Goal: Information Seeking & Learning: Learn about a topic

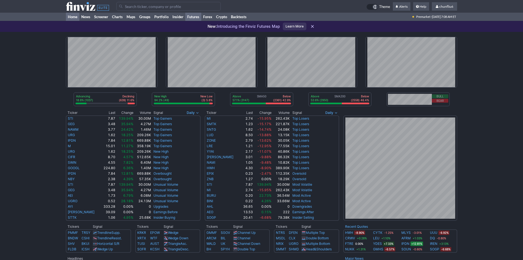
click at [193, 17] on link "Futures" at bounding box center [193, 17] width 16 height 8
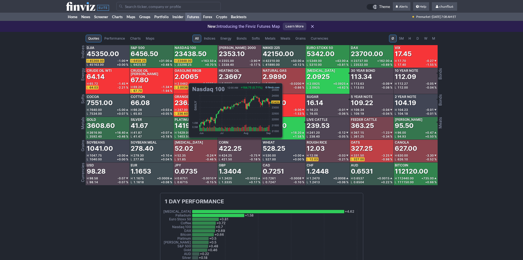
click at [186, 54] on div "23438.50" at bounding box center [191, 53] width 32 height 9
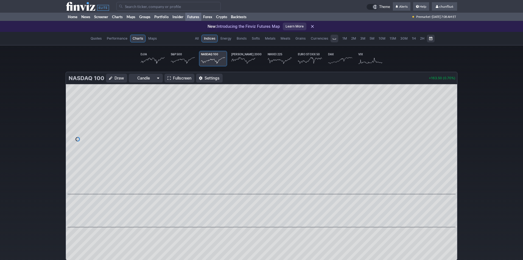
scroll to position [0, 34]
click at [179, 77] on span "Fullscreen" at bounding box center [182, 77] width 18 height 5
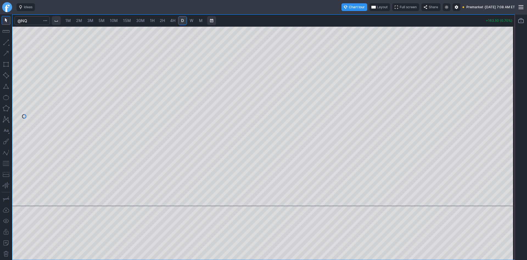
click at [400, 5] on span "Full screen" at bounding box center [408, 6] width 17 height 5
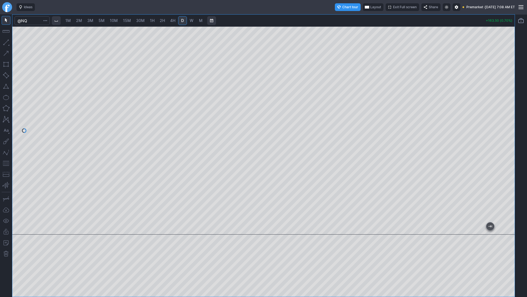
click at [112, 21] on span "10M" at bounding box center [114, 20] width 8 height 5
click at [210, 19] on button "Range" at bounding box center [211, 20] width 9 height 9
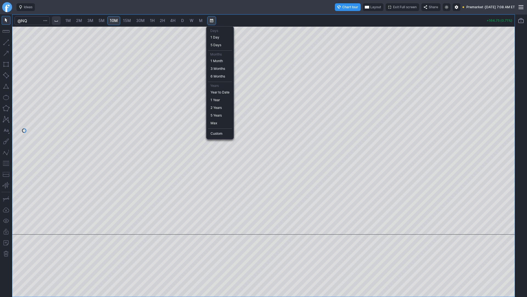
click at [210, 19] on div at bounding box center [263, 148] width 527 height 297
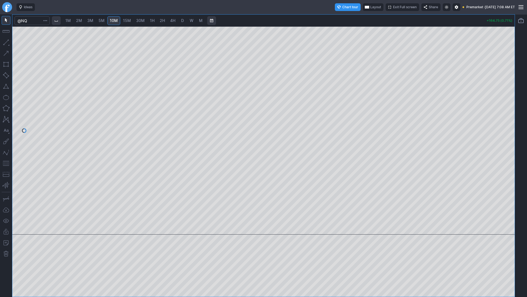
click at [393, 7] on span "Exit Full screen" at bounding box center [405, 6] width 24 height 5
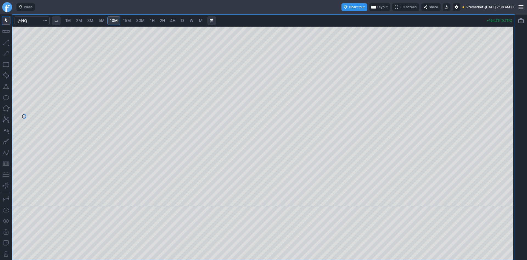
drag, startPoint x: 506, startPoint y: 111, endPoint x: 504, endPoint y: 136, distance: 25.4
click at [504, 136] on div at bounding box center [509, 115] width 12 height 166
click at [7, 162] on button "button" at bounding box center [6, 163] width 9 height 9
drag, startPoint x: 511, startPoint y: 65, endPoint x: 509, endPoint y: 77, distance: 12.1
click at [509, 77] on div at bounding box center [509, 115] width 12 height 166
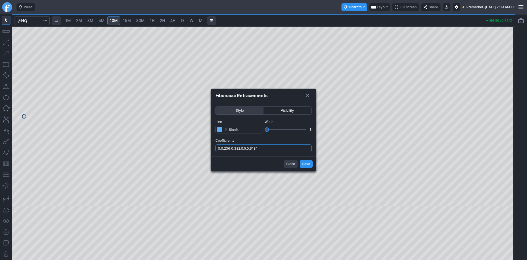
click at [264, 147] on input "0,0.236,0.382,0.5,0.618,1" at bounding box center [264, 148] width 96 height 8
type input "0,0.236,0.382,0.5,0.618,1,.786"
click at [308, 163] on span "Save" at bounding box center [306, 163] width 8 height 5
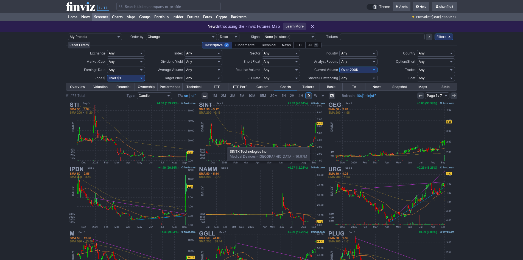
click at [224, 144] on img at bounding box center [261, 133] width 129 height 64
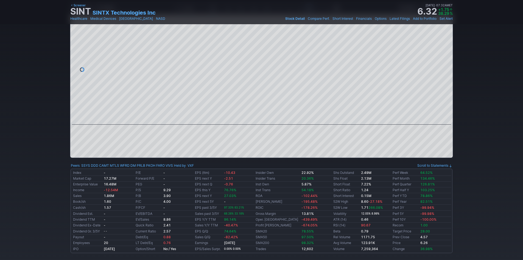
scroll to position [27, 0]
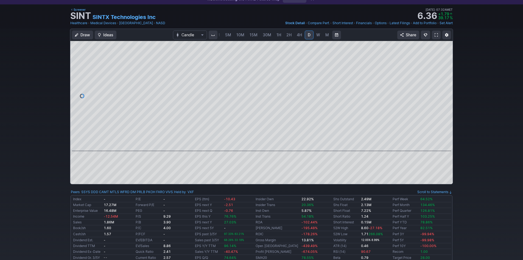
click at [435, 34] on span at bounding box center [436, 35] width 3 height 4
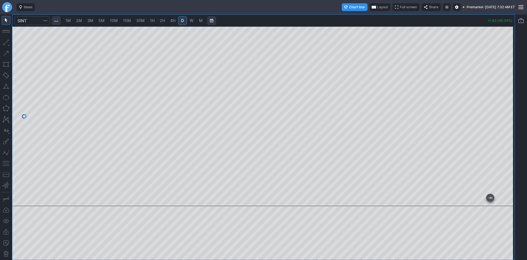
drag, startPoint x: 510, startPoint y: 77, endPoint x: 504, endPoint y: 100, distance: 23.3
click at [507, 96] on div at bounding box center [509, 115] width 12 height 166
click at [148, 176] on div at bounding box center [263, 115] width 503 height 179
click at [503, 93] on div at bounding box center [263, 115] width 503 height 179
click at [194, 21] on link "W" at bounding box center [191, 20] width 9 height 9
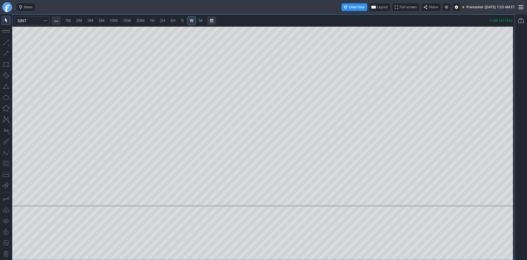
click at [476, 51] on div at bounding box center [263, 115] width 503 height 179
click at [501, 46] on div at bounding box center [263, 115] width 503 height 179
drag, startPoint x: 511, startPoint y: 165, endPoint x: 506, endPoint y: 59, distance: 106.1
click at [506, 59] on div at bounding box center [509, 115] width 12 height 166
drag, startPoint x: 510, startPoint y: 165, endPoint x: 509, endPoint y: 81, distance: 84.1
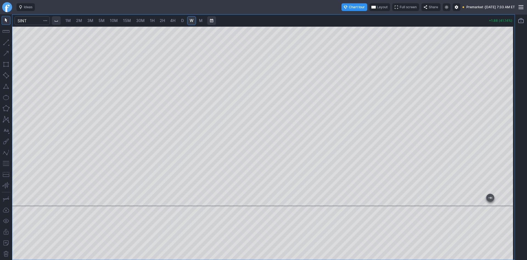
click at [509, 81] on div at bounding box center [509, 115] width 12 height 166
drag, startPoint x: 507, startPoint y: 146, endPoint x: 505, endPoint y: 96, distance: 50.8
click at [507, 92] on div at bounding box center [509, 115] width 12 height 166
click at [502, 84] on div at bounding box center [263, 115] width 503 height 179
click at [497, 90] on div at bounding box center [263, 115] width 503 height 179
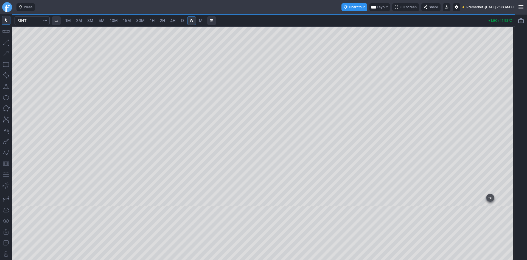
drag, startPoint x: 510, startPoint y: 162, endPoint x: 504, endPoint y: 115, distance: 46.8
click at [505, 108] on div at bounding box center [509, 115] width 12 height 166
click at [505, 107] on div at bounding box center [263, 115] width 503 height 179
drag, startPoint x: 506, startPoint y: 166, endPoint x: 504, endPoint y: 97, distance: 68.7
click at [505, 91] on div at bounding box center [509, 115] width 12 height 166
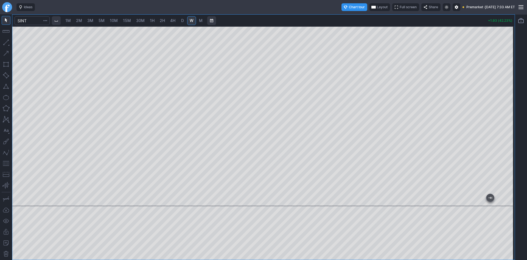
drag, startPoint x: 508, startPoint y: 147, endPoint x: 509, endPoint y: 111, distance: 36.0
click at [509, 110] on div at bounding box center [509, 115] width 12 height 166
drag, startPoint x: 513, startPoint y: 155, endPoint x: 511, endPoint y: 135, distance: 20.6
click at [513, 132] on div at bounding box center [509, 115] width 12 height 166
drag, startPoint x: 509, startPoint y: 159, endPoint x: 511, endPoint y: 119, distance: 40.1
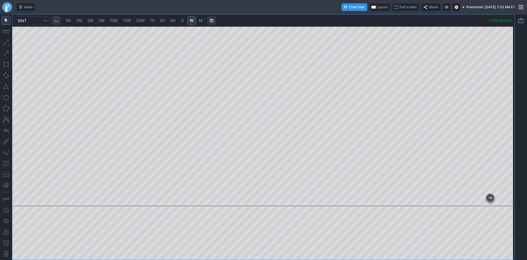
click at [511, 119] on div at bounding box center [509, 115] width 12 height 166
click at [497, 107] on div at bounding box center [263, 115] width 503 height 179
click at [498, 109] on div at bounding box center [263, 115] width 503 height 179
drag, startPoint x: 506, startPoint y: 146, endPoint x: 508, endPoint y: 95, distance: 51.1
click at [506, 90] on div at bounding box center [509, 115] width 12 height 166
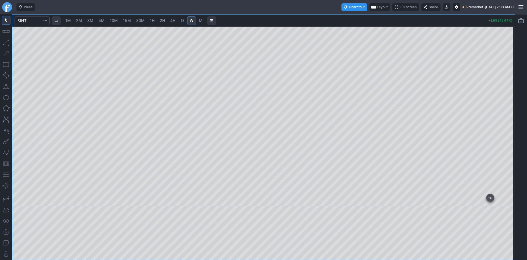
click at [183, 22] on span "D" at bounding box center [182, 20] width 3 height 5
click at [489, 89] on div at bounding box center [263, 115] width 503 height 179
click at [484, 80] on div at bounding box center [263, 115] width 503 height 179
click at [497, 83] on div at bounding box center [263, 115] width 503 height 179
drag, startPoint x: 510, startPoint y: 143, endPoint x: 510, endPoint y: 164, distance: 20.9
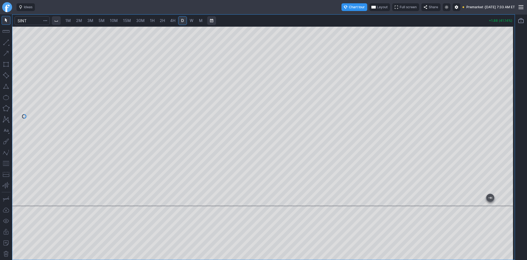
click at [510, 164] on div at bounding box center [509, 115] width 12 height 166
click at [4, 163] on button "button" at bounding box center [6, 163] width 9 height 9
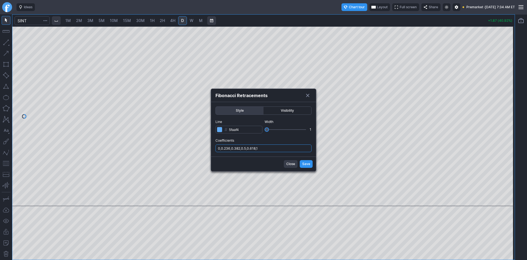
drag, startPoint x: 269, startPoint y: 148, endPoint x: 271, endPoint y: 151, distance: 3.7
click at [269, 148] on input "0,0.236,0.382,0.5,0.618,1" at bounding box center [264, 148] width 96 height 8
type input "0,0.236,0.382,0.5,0.618,1,.786"
click at [309, 163] on span "Save" at bounding box center [306, 163] width 8 height 5
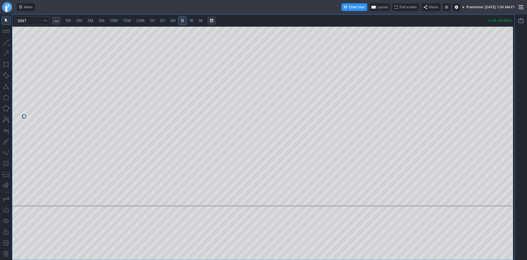
click at [377, 5] on span "Layout" at bounding box center [382, 6] width 11 height 5
click at [352, 18] on button "Layout" at bounding box center [355, 18] width 8 height 8
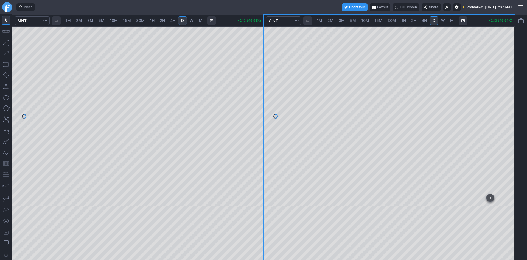
click at [82, 22] on span "2M" at bounding box center [79, 20] width 6 height 5
drag, startPoint x: 259, startPoint y: 59, endPoint x: 256, endPoint y: 128, distance: 68.7
click at [256, 128] on div at bounding box center [258, 115] width 12 height 166
drag, startPoint x: 5, startPoint y: 162, endPoint x: 13, endPoint y: 156, distance: 9.5
click at [5, 161] on button "button" at bounding box center [6, 163] width 9 height 9
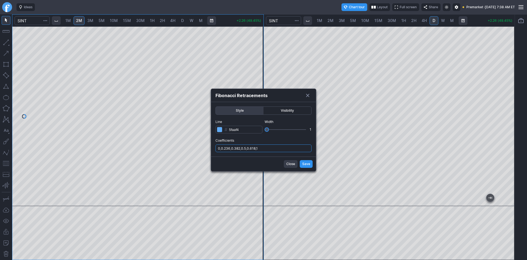
drag, startPoint x: 276, startPoint y: 146, endPoint x: 277, endPoint y: 152, distance: 5.3
click at [276, 147] on input "0,0.236,0.382,0.5,0.618,1" at bounding box center [264, 148] width 96 height 8
type input "0,0.236,0.382,0.5,0.618,1,.786"
click at [304, 164] on span "Save" at bounding box center [306, 163] width 8 height 5
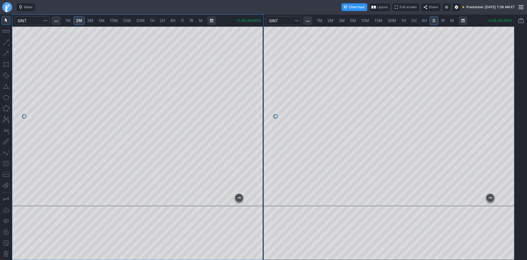
drag, startPoint x: 258, startPoint y: 82, endPoint x: 254, endPoint y: 121, distance: 39.2
click at [254, 121] on div at bounding box center [258, 115] width 12 height 166
drag, startPoint x: 255, startPoint y: 66, endPoint x: 256, endPoint y: 70, distance: 4.2
click at [256, 70] on div at bounding box center [258, 115] width 12 height 166
drag, startPoint x: 258, startPoint y: 135, endPoint x: 259, endPoint y: 118, distance: 16.5
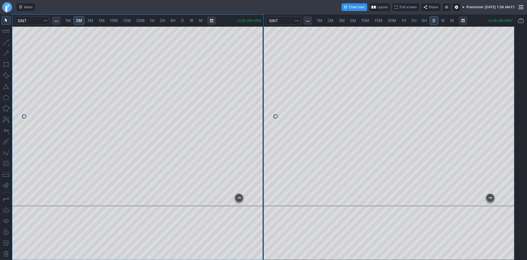
click at [259, 118] on div at bounding box center [258, 115] width 12 height 166
drag, startPoint x: 255, startPoint y: 112, endPoint x: 255, endPoint y: 108, distance: 4.4
click at [255, 108] on div at bounding box center [258, 115] width 12 height 166
click at [257, 129] on div at bounding box center [258, 115] width 12 height 166
drag, startPoint x: 260, startPoint y: 119, endPoint x: 260, endPoint y: 94, distance: 25.8
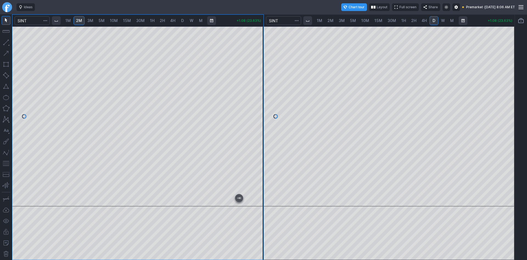
click at [260, 94] on div at bounding box center [258, 115] width 12 height 166
drag, startPoint x: 256, startPoint y: 128, endPoint x: 258, endPoint y: 124, distance: 4.8
click at [258, 124] on div at bounding box center [258, 115] width 12 height 166
drag, startPoint x: 254, startPoint y: 109, endPoint x: 254, endPoint y: 80, distance: 29.1
click at [260, 81] on div at bounding box center [258, 115] width 12 height 166
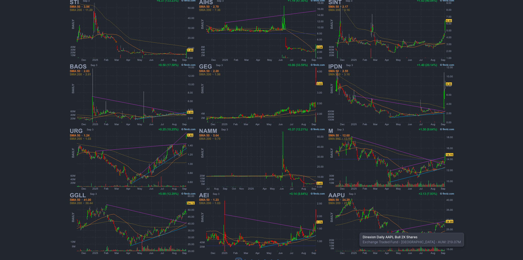
scroll to position [113, 0]
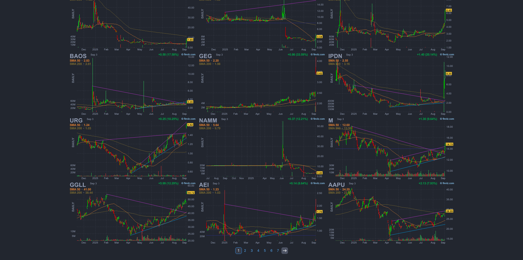
click at [286, 249] on icon at bounding box center [285, 250] width 4 height 4
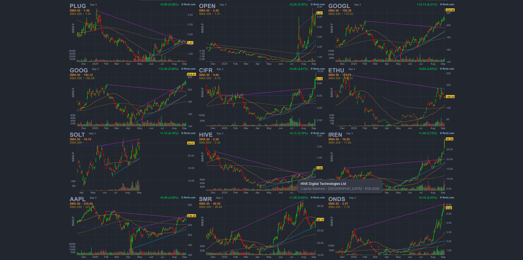
scroll to position [113, 0]
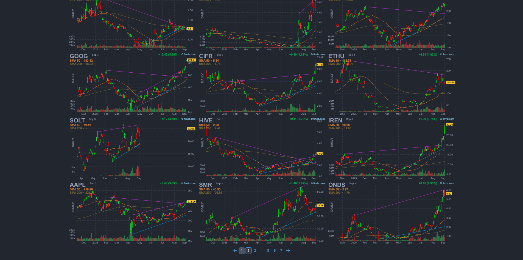
click at [242, 249] on link "1" at bounding box center [242, 250] width 7 height 7
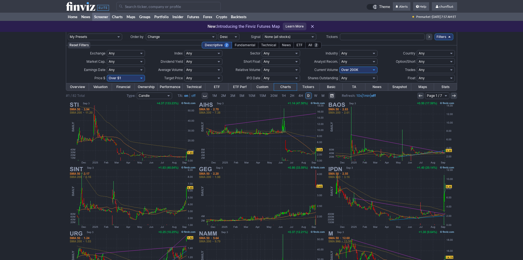
click at [125, 79] on select "Any Under $1 Under $2 Under $3 Under $4 Under $5 Under $7 Under $10 Under $15 U…" at bounding box center [126, 78] width 38 height 7
select select "o10"
click at [107, 75] on select "Any Under $1 Under $2 Under $3 Under $4 Under $5 Under $7 Under $10 Under $15 U…" at bounding box center [126, 78] width 38 height 7
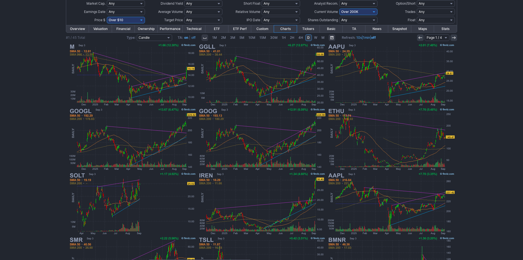
scroll to position [30, 0]
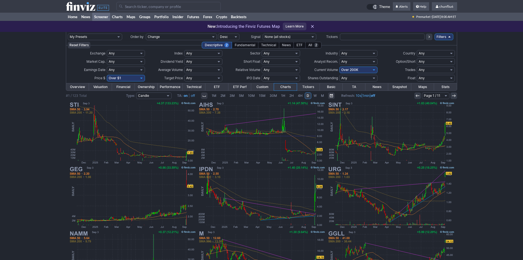
click at [139, 8] on input "Search" at bounding box center [168, 6] width 104 height 9
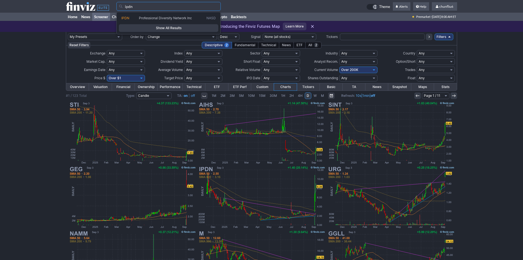
type input "ipdn"
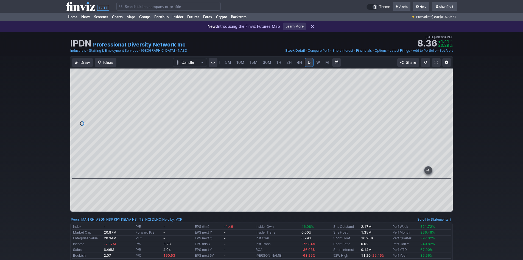
click at [434, 62] on link at bounding box center [436, 62] width 9 height 9
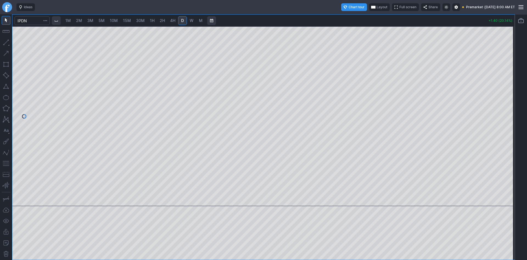
click at [377, 8] on span "Layout" at bounding box center [382, 6] width 11 height 5
click at [353, 20] on button "Layout" at bounding box center [354, 18] width 8 height 8
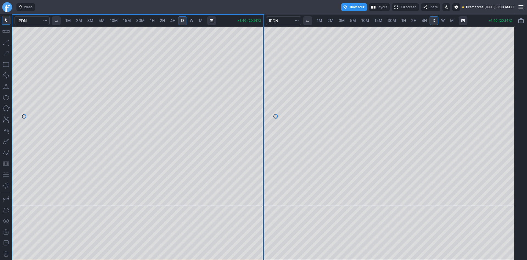
drag, startPoint x: 510, startPoint y: 68, endPoint x: 511, endPoint y: 104, distance: 36.0
click at [511, 104] on div at bounding box center [509, 115] width 12 height 166
click at [7, 162] on button "button" at bounding box center [6, 163] width 9 height 9
click at [413, 20] on span "2H" at bounding box center [413, 20] width 5 height 5
click at [391, 19] on span "30M" at bounding box center [392, 20] width 9 height 5
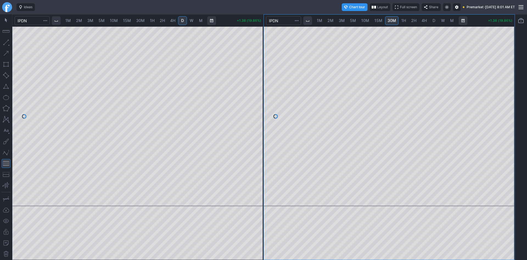
drag, startPoint x: 509, startPoint y: 49, endPoint x: 505, endPoint y: 74, distance: 25.8
click at [509, 69] on div at bounding box center [509, 115] width 12 height 166
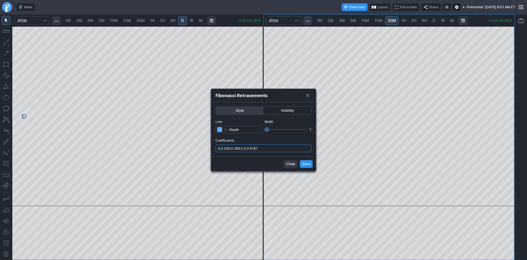
click at [281, 150] on input "0,0.236,0.382,0.5,0.618,1" at bounding box center [264, 148] width 96 height 8
type input "0,0.236,0.382,0.5,0.618,1,.786"
click at [306, 163] on span "Save" at bounding box center [306, 163] width 8 height 5
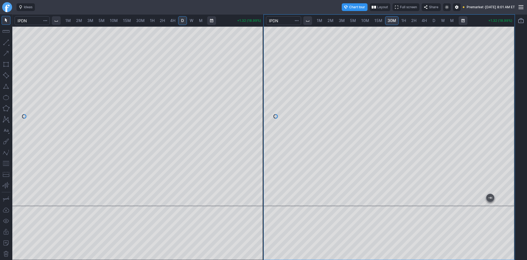
drag, startPoint x: 508, startPoint y: 115, endPoint x: 508, endPoint y: 91, distance: 23.4
click at [508, 91] on div at bounding box center [509, 115] width 12 height 166
click at [67, 19] on span "1M" at bounding box center [67, 20] width 5 height 5
drag, startPoint x: 258, startPoint y: 57, endPoint x: 257, endPoint y: 81, distance: 23.9
click at [257, 81] on div at bounding box center [258, 115] width 12 height 166
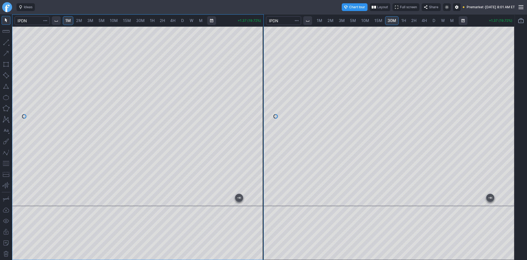
click at [6, 165] on button "button" at bounding box center [6, 163] width 9 height 9
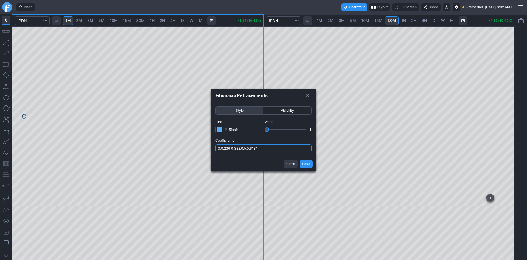
click at [279, 148] on input "0,0.236,0.382,0.5,0.618,1" at bounding box center [264, 148] width 96 height 8
type input "0,0.236,0.382,0.5,0.618,1,.786"
click at [305, 163] on span "Save" at bounding box center [306, 163] width 8 height 5
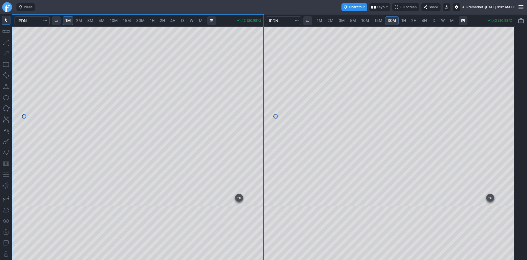
drag, startPoint x: 262, startPoint y: 85, endPoint x: 261, endPoint y: 115, distance: 30.2
click at [261, 115] on div at bounding box center [258, 115] width 12 height 166
click at [507, 135] on div at bounding box center [509, 115] width 12 height 166
click at [82, 20] on span "2M" at bounding box center [79, 20] width 6 height 5
drag, startPoint x: 258, startPoint y: 93, endPoint x: 258, endPoint y: 128, distance: 34.3
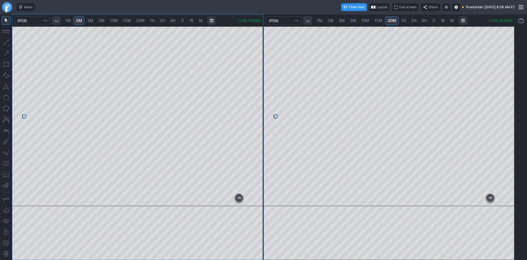
click at [258, 128] on div at bounding box center [258, 115] width 12 height 166
click at [7, 163] on button "button" at bounding box center [6, 163] width 9 height 9
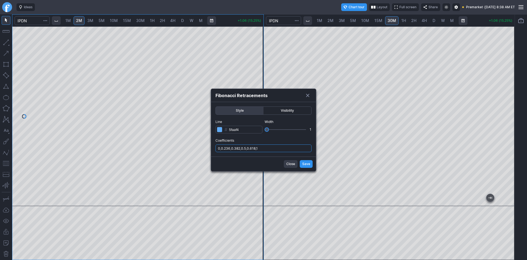
click at [275, 150] on input "0,0.236,0.382,0.5,0.618,1" at bounding box center [264, 148] width 96 height 8
type input "0,0.236,0.382,0.5,0.618,1,.786"
click at [301, 162] on button "Save" at bounding box center [306, 164] width 13 height 8
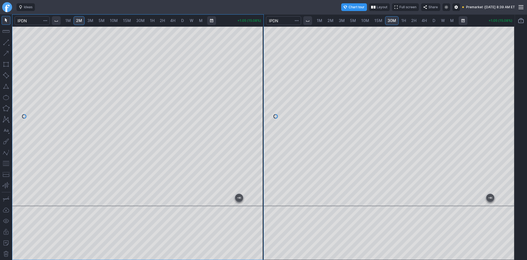
drag, startPoint x: 257, startPoint y: 99, endPoint x: 258, endPoint y: 78, distance: 21.2
click at [258, 78] on div at bounding box center [258, 115] width 12 height 166
drag, startPoint x: 510, startPoint y: 147, endPoint x: 508, endPoint y: 140, distance: 7.4
click at [509, 138] on div at bounding box center [509, 115] width 12 height 166
drag, startPoint x: 261, startPoint y: 88, endPoint x: 260, endPoint y: 104, distance: 16.0
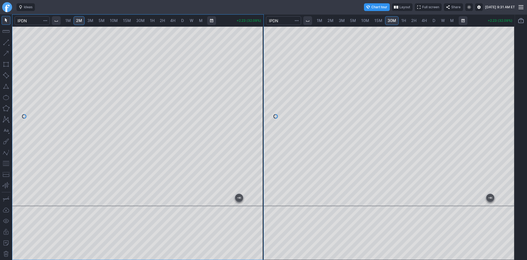
click at [260, 104] on div at bounding box center [258, 115] width 12 height 166
drag, startPoint x: 258, startPoint y: 80, endPoint x: 258, endPoint y: 97, distance: 17.3
click at [258, 97] on div at bounding box center [258, 115] width 12 height 166
click at [257, 102] on div at bounding box center [258, 115] width 12 height 166
drag, startPoint x: 504, startPoint y: 79, endPoint x: 506, endPoint y: 91, distance: 12.3
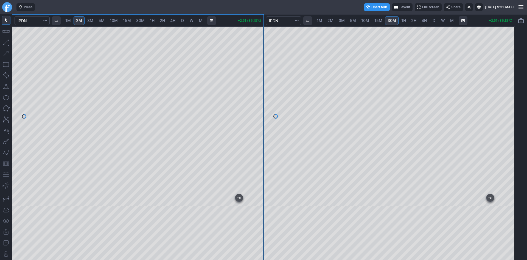
click at [506, 91] on div at bounding box center [509, 115] width 12 height 166
click at [256, 80] on div at bounding box center [258, 115] width 12 height 166
drag, startPoint x: 257, startPoint y: 109, endPoint x: 260, endPoint y: 130, distance: 21.0
click at [260, 130] on div at bounding box center [258, 115] width 12 height 166
click at [506, 91] on div at bounding box center [509, 115] width 12 height 166
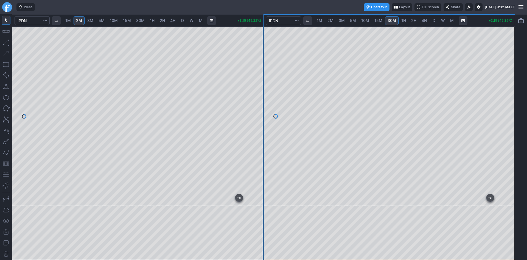
drag, startPoint x: 513, startPoint y: 63, endPoint x: 510, endPoint y: 82, distance: 19.2
click at [510, 82] on div at bounding box center [509, 115] width 12 height 166
drag, startPoint x: 257, startPoint y: 98, endPoint x: 255, endPoint y: 121, distance: 23.4
click at [255, 121] on div at bounding box center [258, 115] width 12 height 166
drag, startPoint x: 259, startPoint y: 118, endPoint x: 259, endPoint y: 124, distance: 6.6
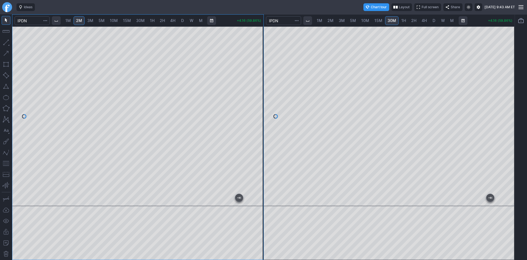
click at [259, 124] on div at bounding box center [258, 115] width 12 height 166
click at [250, 101] on div at bounding box center [137, 115] width 251 height 179
drag, startPoint x: 262, startPoint y: 114, endPoint x: 264, endPoint y: 54, distance: 59.9
click at [264, 54] on div at bounding box center [258, 115] width 12 height 166
drag, startPoint x: 256, startPoint y: 65, endPoint x: 258, endPoint y: 76, distance: 11.2
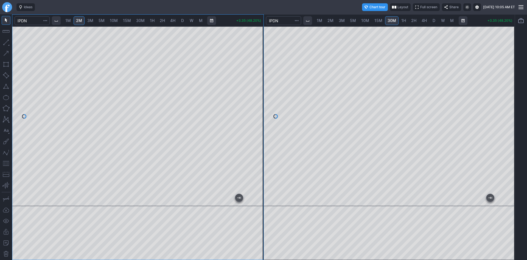
click at [258, 76] on div at bounding box center [258, 115] width 12 height 166
drag, startPoint x: 261, startPoint y: 98, endPoint x: 257, endPoint y: 119, distance: 21.4
click at [261, 113] on div at bounding box center [258, 115] width 12 height 166
drag, startPoint x: 255, startPoint y: 125, endPoint x: 263, endPoint y: 82, distance: 44.1
click at [263, 82] on div at bounding box center [258, 115] width 12 height 166
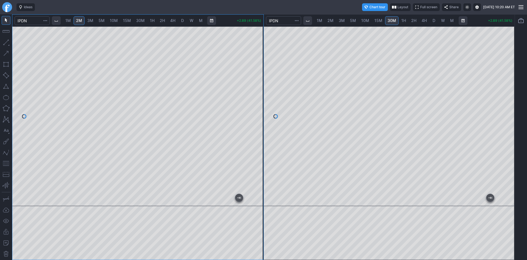
drag, startPoint x: 261, startPoint y: 90, endPoint x: 261, endPoint y: 101, distance: 11.0
click at [261, 101] on div at bounding box center [258, 115] width 12 height 166
click at [250, 103] on div at bounding box center [137, 115] width 251 height 179
drag, startPoint x: 259, startPoint y: 127, endPoint x: 257, endPoint y: 106, distance: 20.9
click at [261, 113] on div at bounding box center [258, 115] width 12 height 166
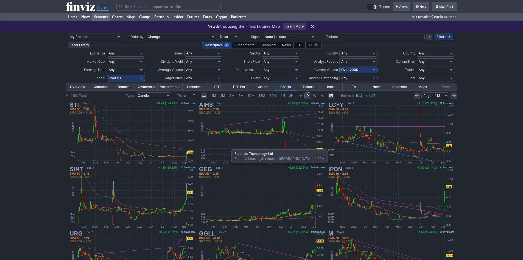
click at [229, 146] on img at bounding box center [261, 133] width 129 height 64
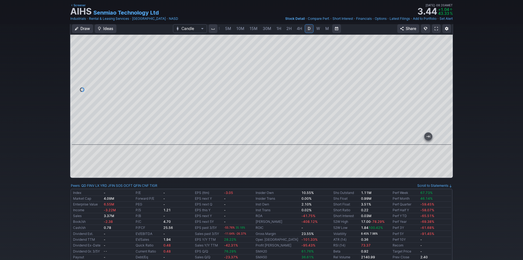
scroll to position [27, 0]
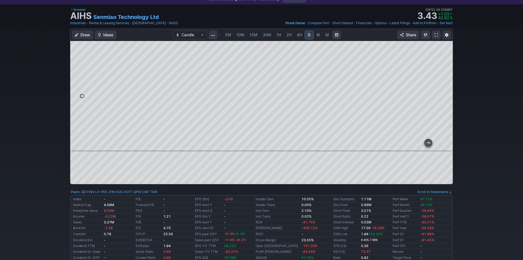
click at [436, 35] on span at bounding box center [436, 35] width 3 height 4
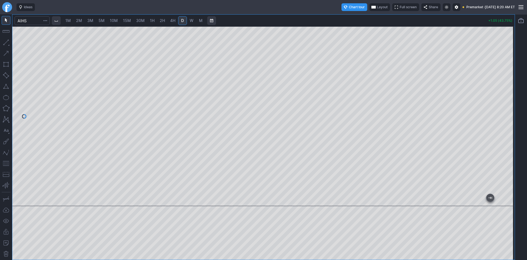
click at [377, 5] on span "Layout" at bounding box center [382, 6] width 11 height 5
click at [353, 18] on button "Layout" at bounding box center [355, 18] width 8 height 8
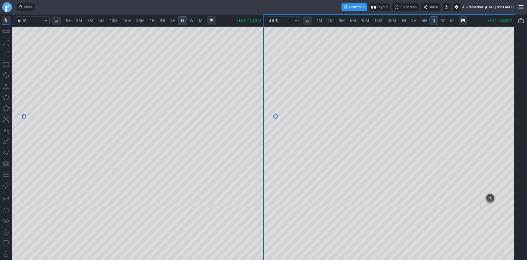
click at [493, 88] on div at bounding box center [389, 115] width 251 height 179
click at [498, 97] on div at bounding box center [389, 115] width 251 height 179
click at [7, 162] on button "button" at bounding box center [6, 163] width 9 height 9
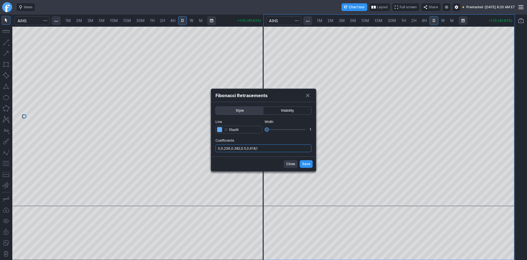
click at [273, 149] on input "0,0.236,0.382,0.5,0.618,1" at bounding box center [264, 148] width 96 height 8
type input "0,0.236,0.382,0.5,0.618,1,.786"
click at [309, 162] on span "Save" at bounding box center [306, 163] width 8 height 5
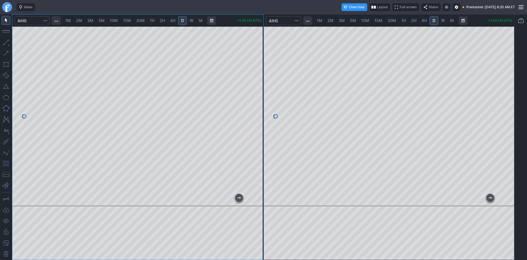
click at [70, 21] on span "1M" at bounding box center [67, 20] width 5 height 5
click at [82, 21] on span "2M" at bounding box center [79, 20] width 6 height 5
click at [71, 20] on span "1M" at bounding box center [67, 20] width 5 height 5
drag, startPoint x: 258, startPoint y: 64, endPoint x: 253, endPoint y: 108, distance: 44.2
click at [253, 108] on div at bounding box center [258, 115] width 12 height 166
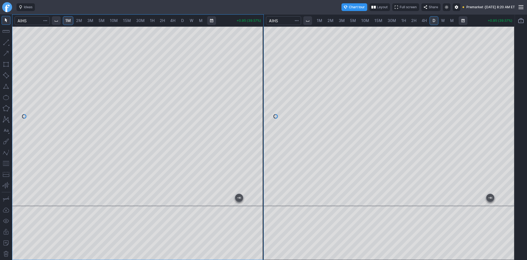
drag, startPoint x: 5, startPoint y: 164, endPoint x: 12, endPoint y: 157, distance: 9.3
click at [5, 163] on button "button" at bounding box center [6, 163] width 9 height 9
drag, startPoint x: 257, startPoint y: 118, endPoint x: 254, endPoint y: 103, distance: 15.0
click at [254, 103] on div at bounding box center [258, 115] width 12 height 166
drag, startPoint x: 256, startPoint y: 97, endPoint x: 256, endPoint y: 106, distance: 9.1
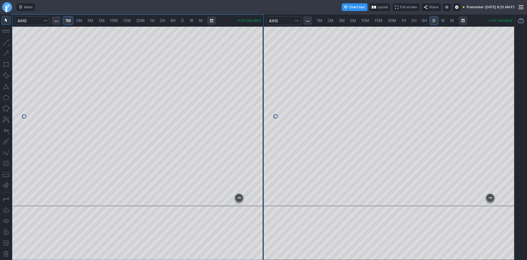
click at [256, 106] on div at bounding box center [258, 115] width 12 height 166
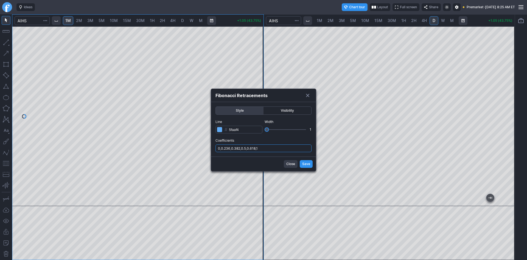
drag, startPoint x: 272, startPoint y: 148, endPoint x: 273, endPoint y: 151, distance: 3.3
click at [272, 148] on input "0,0.236,0.382,0.5,0.618,1" at bounding box center [264, 148] width 96 height 8
type input "0,0.236,0.382,0.5,0.618,1,.786"
click at [304, 162] on span "Save" at bounding box center [306, 163] width 8 height 5
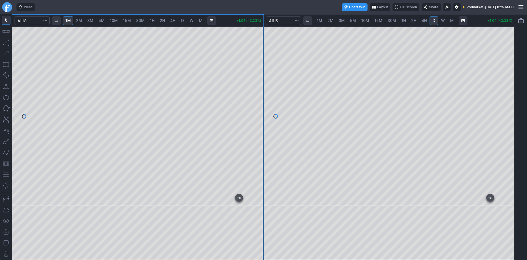
drag, startPoint x: 259, startPoint y: 96, endPoint x: 257, endPoint y: 87, distance: 9.0
click at [257, 87] on div at bounding box center [258, 115] width 12 height 166
click at [5, 162] on button "button" at bounding box center [6, 163] width 9 height 9
drag, startPoint x: 258, startPoint y: 53, endPoint x: 255, endPoint y: 72, distance: 19.4
click at [255, 72] on div at bounding box center [258, 115] width 12 height 166
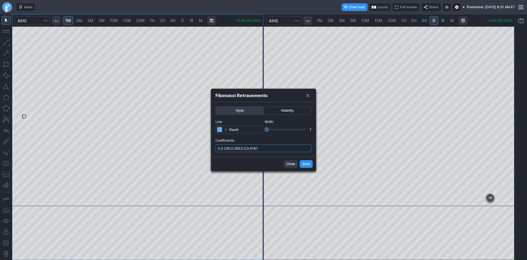
click at [267, 151] on input "0,0.236,0.382,0.5,0.618,1" at bounding box center [264, 148] width 96 height 8
type input "0,0.236,0.382,0.5,0.618,1,.786"
click at [305, 164] on span "Save" at bounding box center [306, 163] width 8 height 5
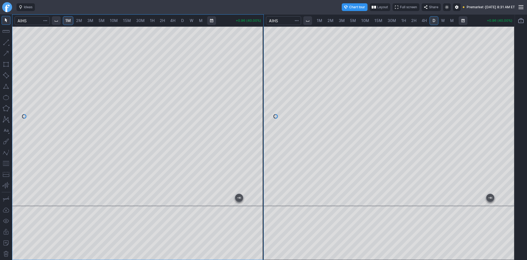
drag, startPoint x: 255, startPoint y: 110, endPoint x: 258, endPoint y: 105, distance: 6.0
click at [258, 105] on div at bounding box center [258, 115] width 12 height 166
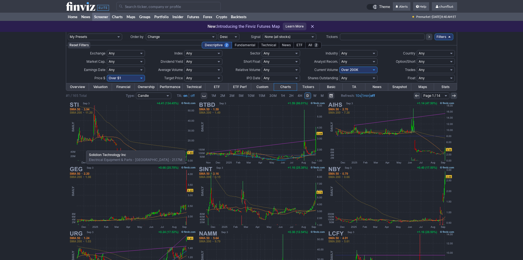
click at [83, 147] on img at bounding box center [132, 133] width 129 height 64
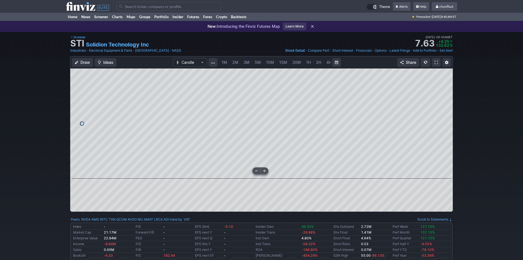
scroll to position [0, 30]
drag, startPoint x: 448, startPoint y: 151, endPoint x: 450, endPoint y: 127, distance: 24.0
click at [450, 127] on div at bounding box center [447, 122] width 12 height 96
click at [449, 148] on div at bounding box center [447, 122] width 12 height 96
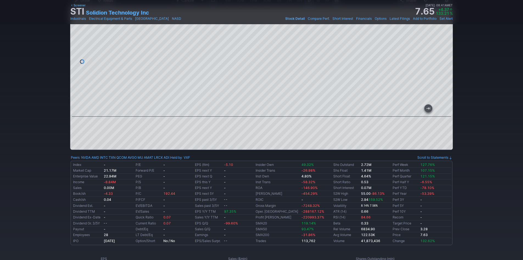
scroll to position [0, 0]
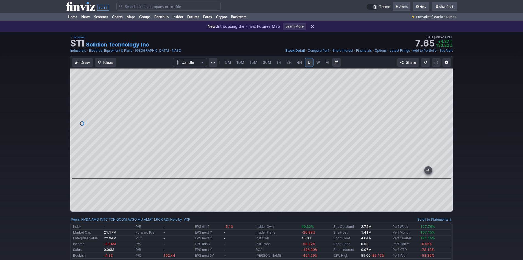
click at [434, 63] on link at bounding box center [436, 62] width 9 height 9
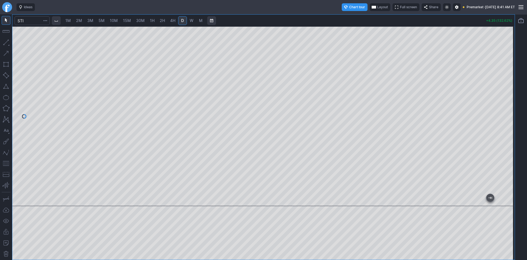
click at [377, 7] on span "Layout" at bounding box center [382, 6] width 11 height 5
click at [354, 19] on button "Layout" at bounding box center [355, 18] width 8 height 8
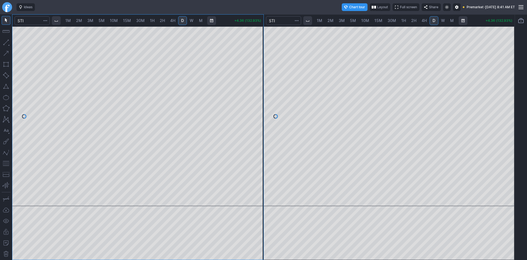
drag, startPoint x: 512, startPoint y: 139, endPoint x: 506, endPoint y: 119, distance: 20.2
click at [506, 119] on div at bounding box center [509, 115] width 12 height 166
click at [3, 163] on button "button" at bounding box center [6, 163] width 9 height 9
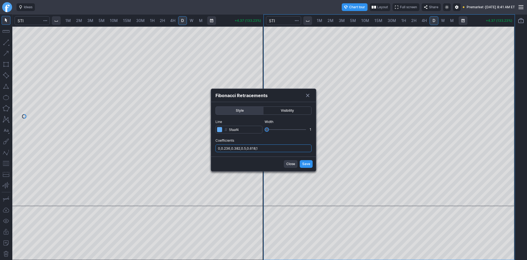
click at [272, 147] on input "0,0.236,0.382,0.5,0.618,1" at bounding box center [264, 148] width 96 height 8
type input "0,0.236,0.382,0.5,0.618,1,.786"
click at [310, 164] on span "Save" at bounding box center [306, 163] width 8 height 5
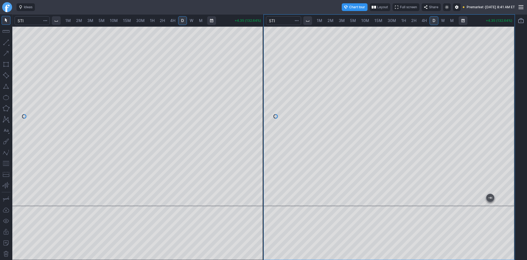
drag, startPoint x: 513, startPoint y: 118, endPoint x: 513, endPoint y: 84, distance: 34.3
click at [513, 84] on div at bounding box center [509, 115] width 12 height 166
click at [80, 22] on span "2M" at bounding box center [79, 20] width 6 height 5
drag, startPoint x: 257, startPoint y: 58, endPoint x: 255, endPoint y: 93, distance: 35.5
click at [255, 93] on div at bounding box center [258, 115] width 12 height 166
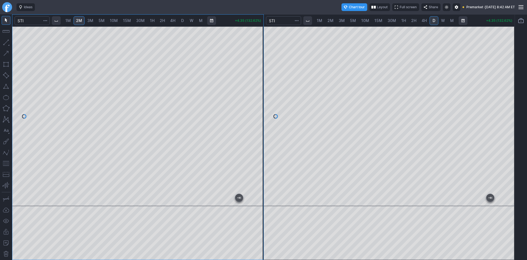
drag, startPoint x: 6, startPoint y: 163, endPoint x: 13, endPoint y: 157, distance: 10.0
click at [7, 164] on button "button" at bounding box center [6, 163] width 9 height 9
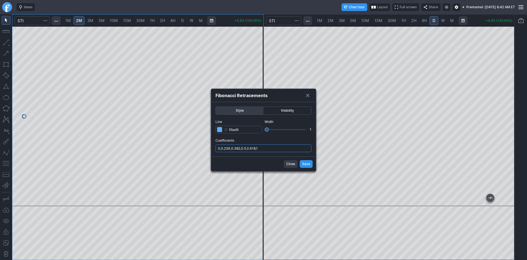
click at [269, 146] on input "0,0.236,0.382,0.5,0.618,1" at bounding box center [264, 148] width 96 height 8
type input "0,0.236,0.382,0.5,0.618,1,.786"
click at [302, 163] on button "Save" at bounding box center [306, 164] width 13 height 8
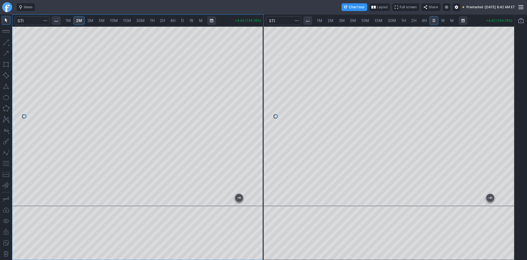
drag, startPoint x: 257, startPoint y: 110, endPoint x: 256, endPoint y: 125, distance: 15.1
click at [256, 125] on div at bounding box center [258, 115] width 12 height 166
drag, startPoint x: 258, startPoint y: 89, endPoint x: 259, endPoint y: 76, distance: 13.7
click at [259, 76] on div at bounding box center [258, 115] width 12 height 166
drag, startPoint x: 255, startPoint y: 116, endPoint x: 255, endPoint y: 92, distance: 23.4
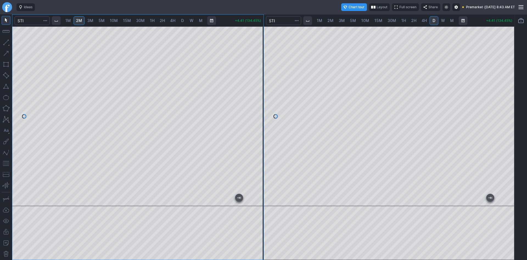
click at [255, 92] on div at bounding box center [258, 115] width 12 height 166
drag, startPoint x: 259, startPoint y: 117, endPoint x: 259, endPoint y: 132, distance: 15.1
click at [259, 132] on div at bounding box center [258, 115] width 12 height 166
drag, startPoint x: 260, startPoint y: 91, endPoint x: 260, endPoint y: 101, distance: 10.2
click at [260, 101] on div at bounding box center [258, 115] width 12 height 166
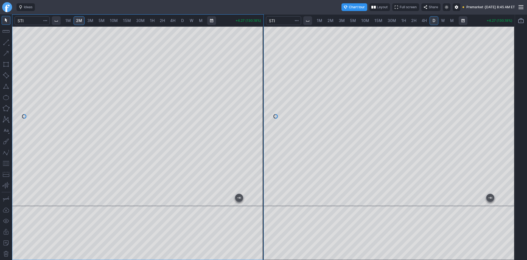
drag, startPoint x: 506, startPoint y: 104, endPoint x: 508, endPoint y: 120, distance: 16.9
click at [508, 120] on div at bounding box center [509, 115] width 12 height 166
click at [4, 164] on button "button" at bounding box center [6, 163] width 9 height 9
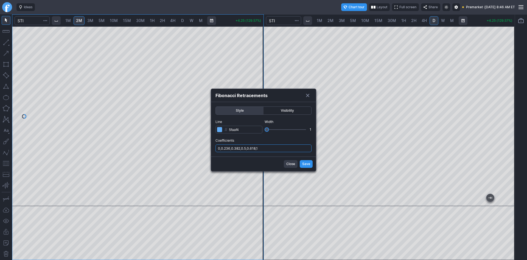
click at [266, 149] on input "0,0.236,0.382,0.5,0.618,1" at bounding box center [264, 148] width 96 height 8
type input "0,0.236,0.382,0.5,0.618,1,.786"
click at [304, 162] on span "Save" at bounding box center [306, 163] width 8 height 5
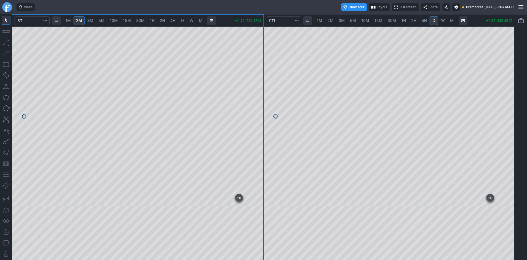
drag, startPoint x: 257, startPoint y: 129, endPoint x: 256, endPoint y: 113, distance: 16.8
click at [256, 113] on div at bounding box center [258, 115] width 12 height 166
click at [253, 152] on div at bounding box center [137, 115] width 251 height 179
click at [260, 155] on div at bounding box center [258, 115] width 12 height 166
drag, startPoint x: 259, startPoint y: 80, endPoint x: 259, endPoint y: 104, distance: 24.4
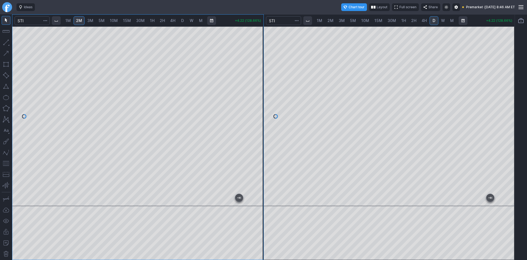
click at [259, 104] on div at bounding box center [258, 115] width 12 height 166
drag, startPoint x: 255, startPoint y: 145, endPoint x: 261, endPoint y: 132, distance: 14.0
click at [261, 132] on div at bounding box center [258, 115] width 12 height 166
drag, startPoint x: 259, startPoint y: 120, endPoint x: 259, endPoint y: 113, distance: 7.2
click at [259, 113] on div at bounding box center [258, 115] width 12 height 166
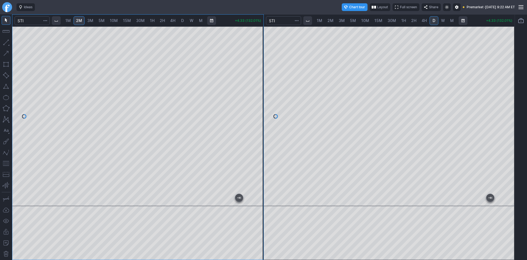
drag, startPoint x: 259, startPoint y: 104, endPoint x: 258, endPoint y: 92, distance: 12.4
click at [258, 92] on div at bounding box center [258, 115] width 12 height 166
drag, startPoint x: 259, startPoint y: 125, endPoint x: 257, endPoint y: 103, distance: 21.7
click at [257, 103] on div at bounding box center [258, 115] width 12 height 166
drag, startPoint x: 258, startPoint y: 155, endPoint x: 258, endPoint y: 177, distance: 21.7
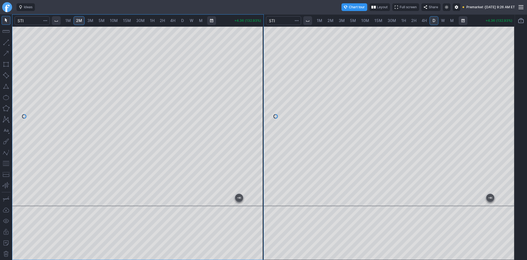
click at [258, 177] on div at bounding box center [258, 115] width 12 height 166
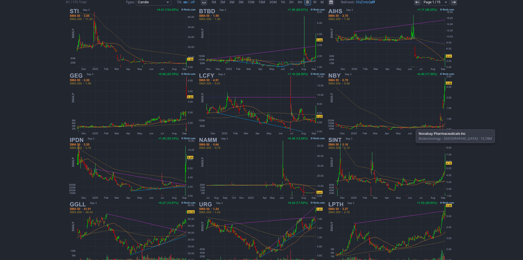
scroll to position [110, 0]
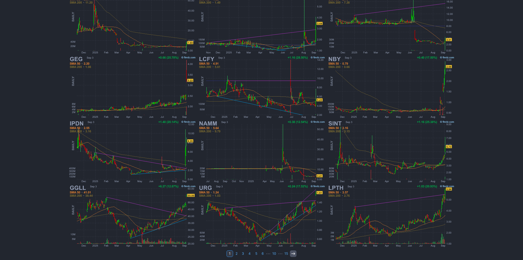
click at [294, 255] on icon at bounding box center [293, 253] width 4 height 4
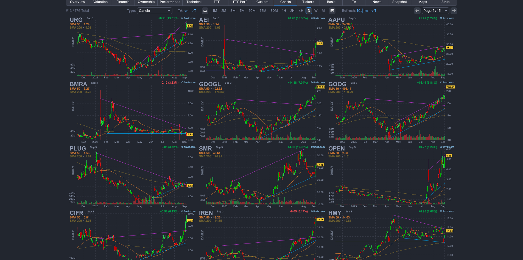
scroll to position [82, 0]
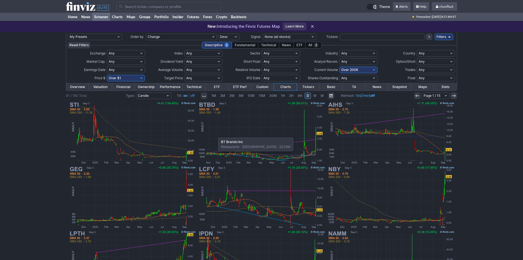
click at [216, 135] on img at bounding box center [261, 133] width 129 height 64
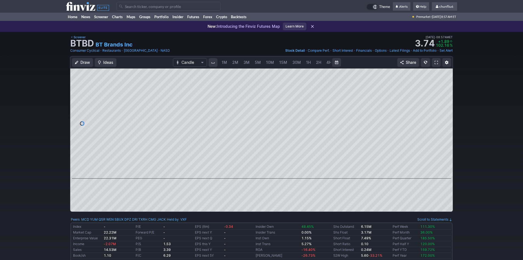
scroll to position [0, 30]
click at [437, 62] on span at bounding box center [436, 62] width 3 height 4
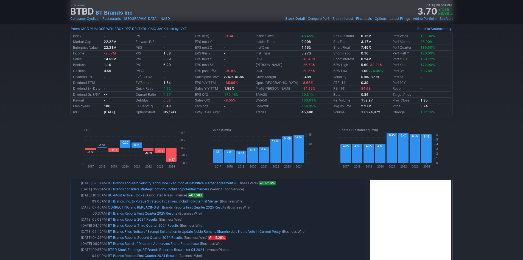
scroll to position [192, 0]
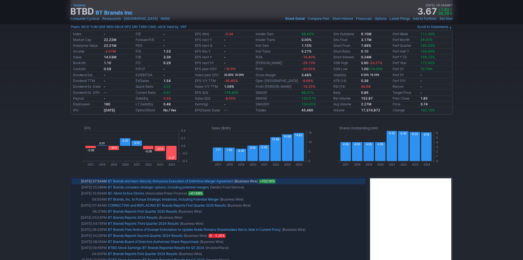
click at [174, 182] on link "BT Brands and Aero Velocity Announce Execution of Definitive Merger Agreement" at bounding box center [170, 181] width 125 height 4
click at [283, 172] on div "2017 2018 2019 2020 2021 2022 2023 2024 −0.4 −0.2 0.0 0.2 0.4 EPS -0.06 0.01 -0…" at bounding box center [261, 145] width 383 height 57
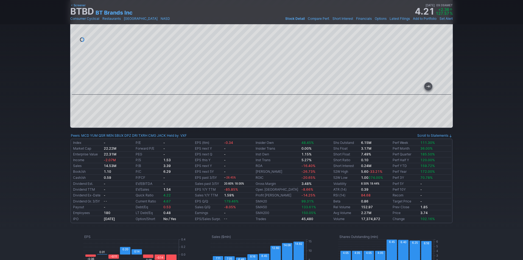
scroll to position [82, 0]
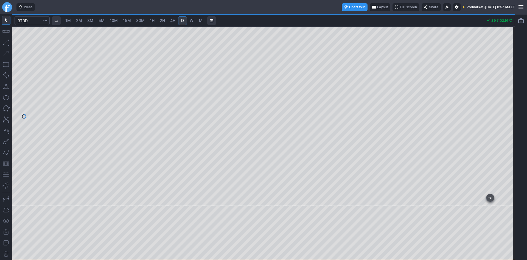
drag, startPoint x: 506, startPoint y: 98, endPoint x: 506, endPoint y: 107, distance: 8.5
click at [506, 107] on div at bounding box center [509, 115] width 12 height 166
click at [5, 163] on button "button" at bounding box center [6, 163] width 9 height 9
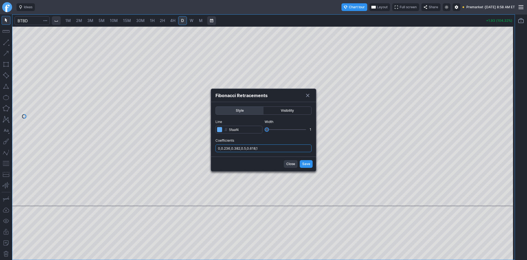
click at [277, 149] on input "0,0.236,0.382,0.5,0.618,1" at bounding box center [264, 148] width 96 height 8
type input "0,0.236,0.382,0.5,0.618,1,.786"
click at [305, 164] on span "Save" at bounding box center [306, 163] width 8 height 5
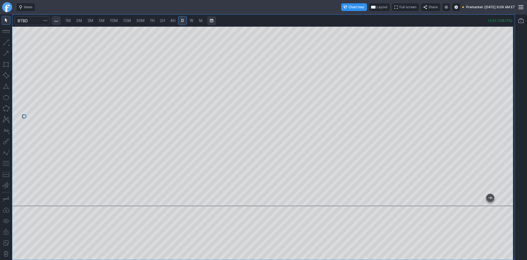
click at [377, 6] on span "Layout" at bounding box center [382, 6] width 11 height 5
click at [355, 16] on button "Layout" at bounding box center [354, 18] width 8 height 8
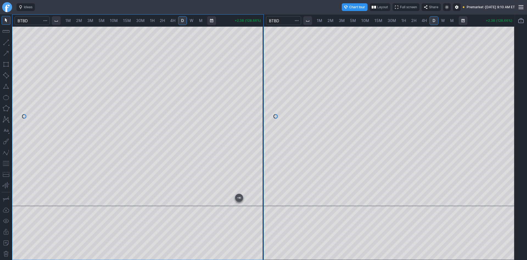
click at [81, 20] on span "2M" at bounding box center [79, 20] width 6 height 5
click at [249, 112] on div at bounding box center [137, 115] width 251 height 179
click at [7, 163] on button "button" at bounding box center [6, 163] width 9 height 9
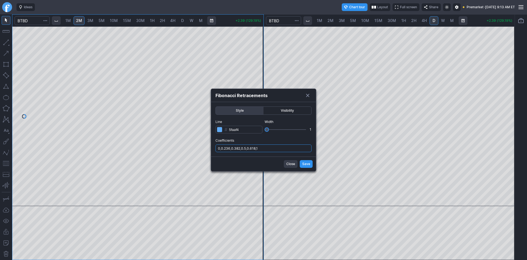
drag, startPoint x: 276, startPoint y: 147, endPoint x: 276, endPoint y: 151, distance: 3.6
click at [276, 147] on input "0,0.236,0.382,0.5,0.618,1" at bounding box center [264, 148] width 96 height 8
type input "0,0.236,0.382,0.5,0.618,1,.786"
click at [305, 164] on span "Save" at bounding box center [306, 163] width 8 height 5
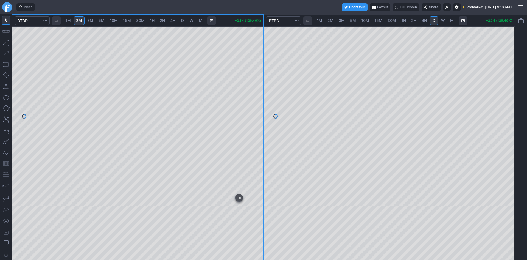
drag, startPoint x: 258, startPoint y: 88, endPoint x: 258, endPoint y: 82, distance: 5.5
click at [258, 82] on div at bounding box center [258, 115] width 12 height 166
drag, startPoint x: 509, startPoint y: 139, endPoint x: 511, endPoint y: 137, distance: 2.9
click at [511, 137] on div at bounding box center [509, 115] width 12 height 166
drag, startPoint x: 255, startPoint y: 81, endPoint x: 254, endPoint y: 94, distance: 13.5
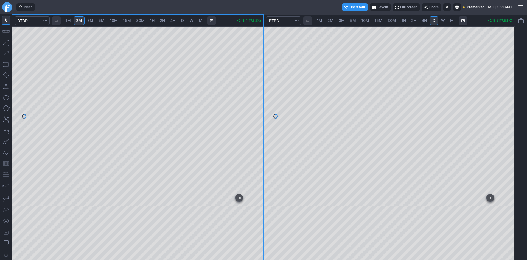
click at [254, 94] on div at bounding box center [258, 115] width 12 height 166
click at [257, 165] on div at bounding box center [258, 115] width 12 height 166
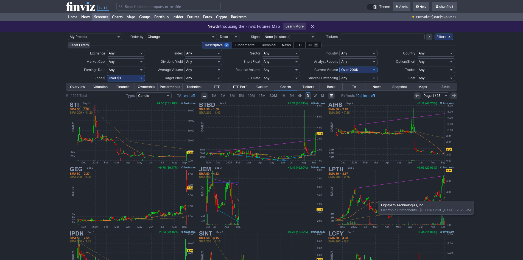
click at [375, 198] on img at bounding box center [391, 197] width 129 height 64
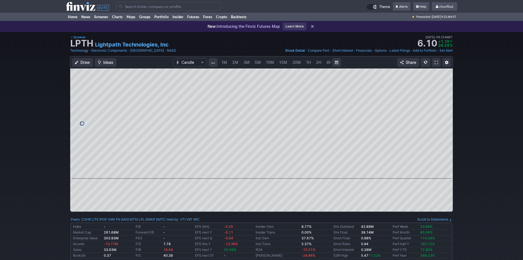
scroll to position [0, 30]
drag, startPoint x: 444, startPoint y: 102, endPoint x: 444, endPoint y: 107, distance: 5.3
click at [444, 107] on div at bounding box center [447, 122] width 12 height 96
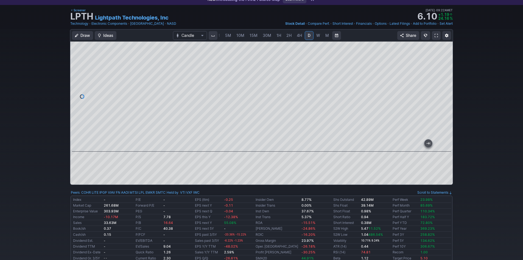
scroll to position [0, 0]
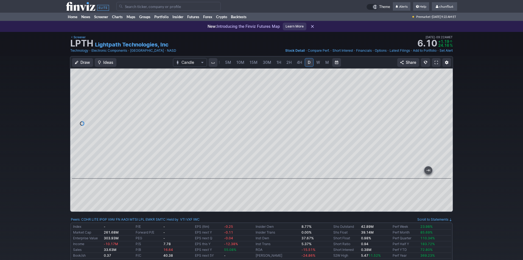
click at [435, 60] on link at bounding box center [436, 62] width 9 height 9
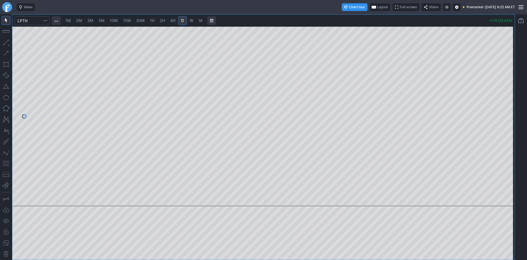
click at [370, 4] on button "Layout" at bounding box center [380, 7] width 21 height 8
click at [353, 18] on button "Layout" at bounding box center [355, 18] width 8 height 8
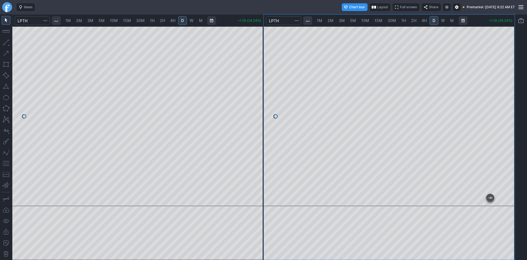
drag, startPoint x: 511, startPoint y: 56, endPoint x: 505, endPoint y: 98, distance: 42.4
click at [508, 96] on div at bounding box center [509, 115] width 12 height 166
drag, startPoint x: 4, startPoint y: 164, endPoint x: 10, endPoint y: 164, distance: 5.8
click at [5, 164] on button "button" at bounding box center [6, 163] width 9 height 9
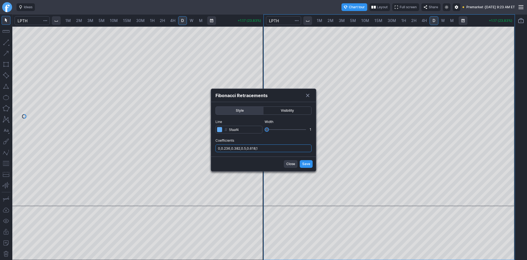
click at [274, 149] on input "0,0.236,0.382,0.5,0.618,1" at bounding box center [264, 148] width 96 height 8
type input "0,0.236,0.382,0.5,0.618,1,.786"
click at [308, 164] on span "Save" at bounding box center [306, 163] width 8 height 5
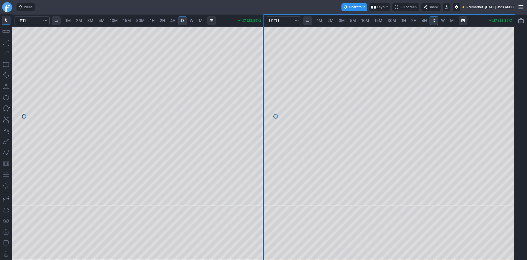
click at [80, 20] on span "2M" at bounding box center [79, 20] width 6 height 5
drag, startPoint x: 259, startPoint y: 52, endPoint x: 253, endPoint y: 122, distance: 70.6
click at [254, 122] on div at bounding box center [258, 115] width 12 height 166
click at [5, 163] on button "button" at bounding box center [6, 163] width 9 height 9
click at [253, 144] on div at bounding box center [258, 115] width 12 height 166
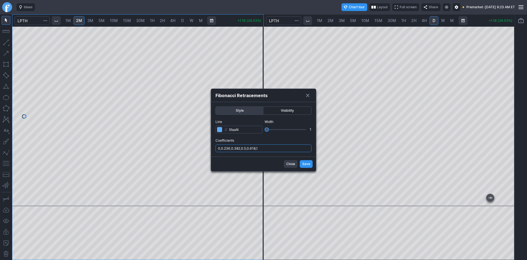
click at [268, 148] on input "0,0.236,0.382,0.5,0.618,1" at bounding box center [264, 148] width 96 height 8
type input "0,0.236,0.382,0.5,0.618,1,.786"
click at [307, 164] on span "Save" at bounding box center [306, 163] width 8 height 5
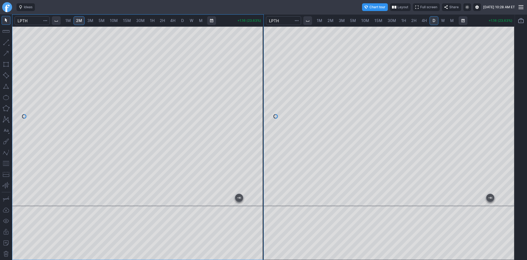
drag, startPoint x: 258, startPoint y: 83, endPoint x: 260, endPoint y: 79, distance: 4.1
click at [260, 79] on div at bounding box center [258, 115] width 12 height 166
drag, startPoint x: 260, startPoint y: 70, endPoint x: 260, endPoint y: 75, distance: 5.0
click at [260, 75] on div at bounding box center [258, 115] width 12 height 166
